Goal: Information Seeking & Learning: Learn about a topic

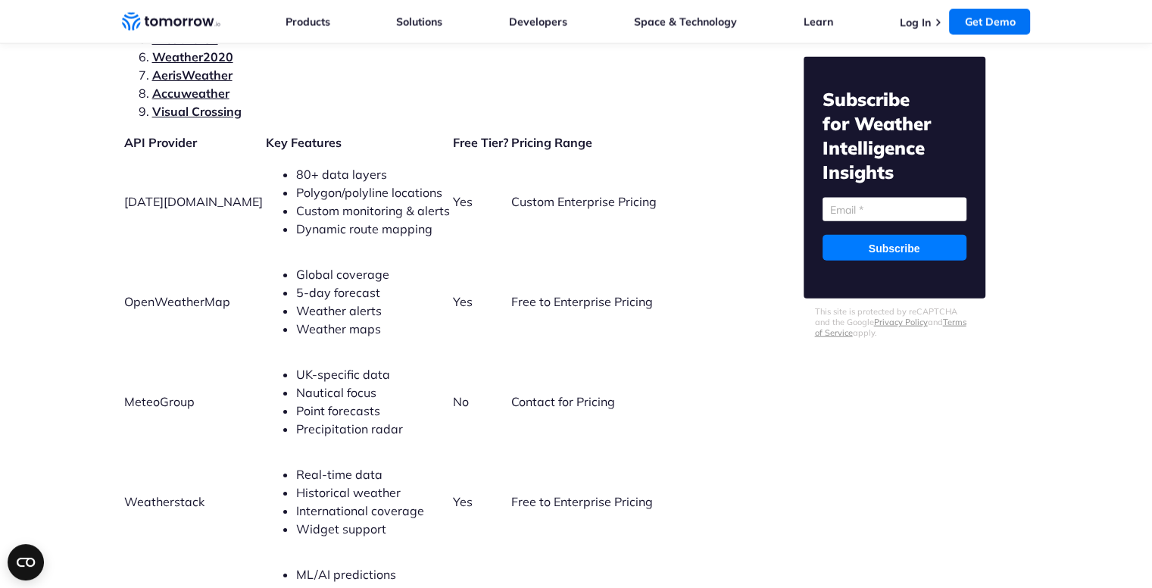
scroll to position [3393, 0]
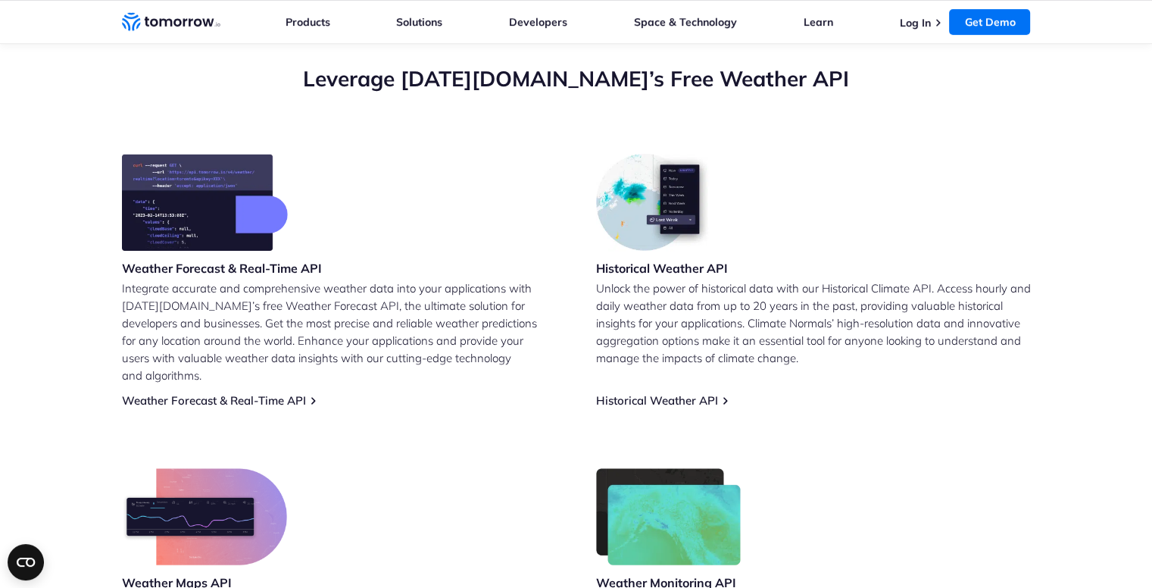
scroll to position [542, 0]
click at [259, 393] on link "Weather Forecast & Real-Time API" at bounding box center [214, 400] width 184 height 14
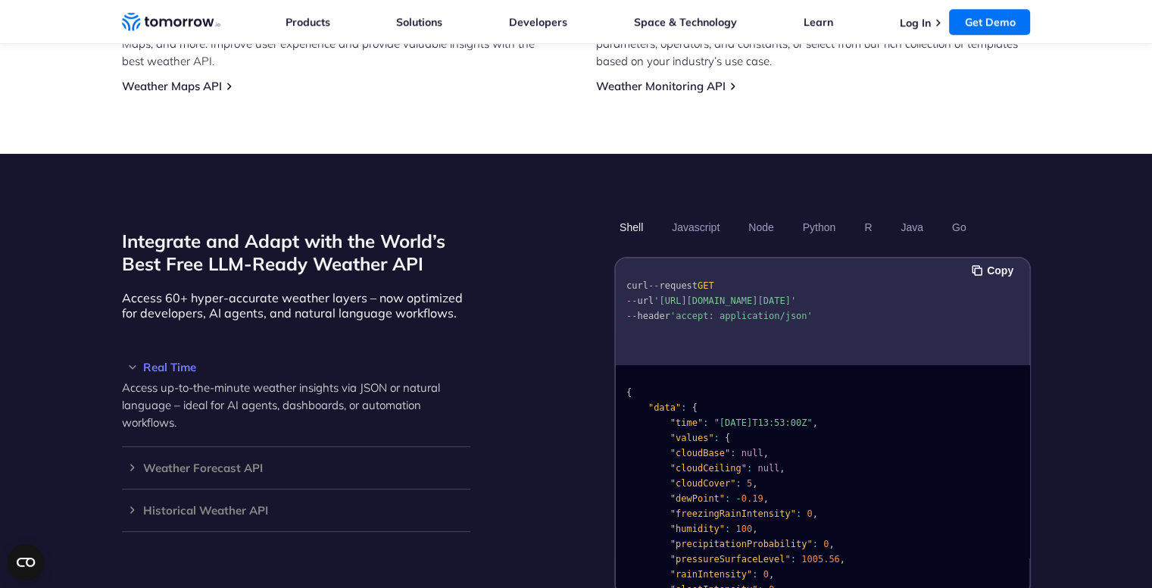
scroll to position [1199, 0]
